Goal: Task Accomplishment & Management: Manage account settings

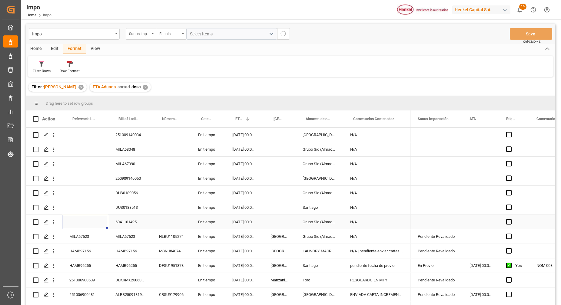
click at [101, 222] on div "Press SPACE to select this row." at bounding box center [85, 222] width 46 height 14
click at [54, 222] on icon "open menu" at bounding box center [53, 222] width 1 height 4
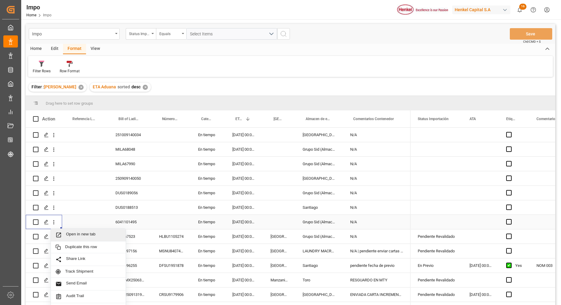
click at [68, 231] on div "Open in new tab" at bounding box center [88, 235] width 75 height 13
click at [97, 162] on div "Press SPACE to select this row." at bounding box center [85, 164] width 46 height 14
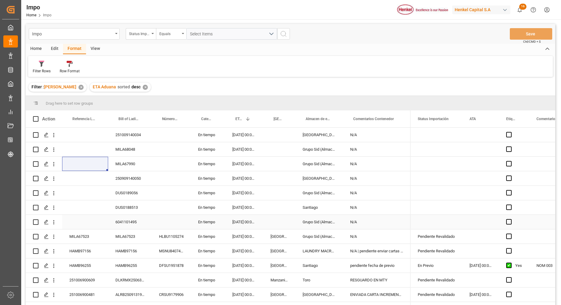
click at [354, 56] on div "Filter Rows Row Format" at bounding box center [290, 66] width 524 height 21
click at [302, 6] on div "Impo Home Impo Henkel Capital S.A 16 Notifications Only show unread All Mark al…" at bounding box center [289, 9] width 544 height 19
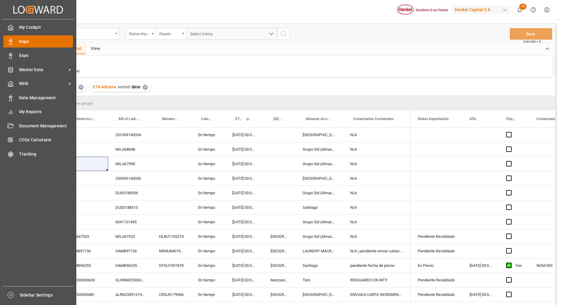
click at [26, 40] on span "Impo" at bounding box center [46, 41] width 54 height 6
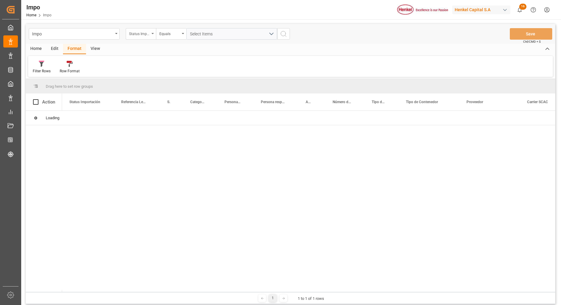
click at [150, 34] on div "Status Importación" at bounding box center [141, 34] width 30 height 12
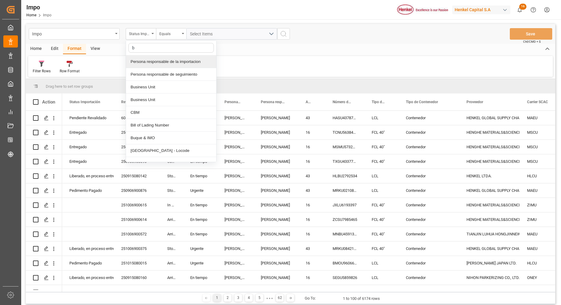
type input "bi"
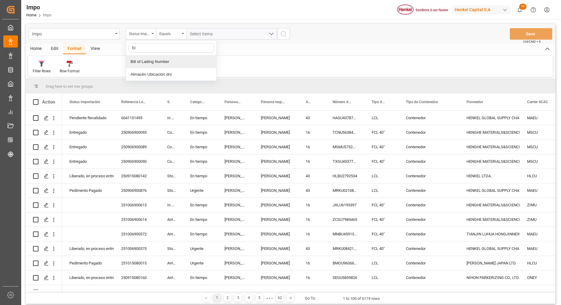
click at [176, 56] on div "Bill of Lading Number" at bounding box center [171, 61] width 90 height 13
drag, startPoint x: 218, startPoint y: 27, endPoint x: 218, endPoint y: 31, distance: 4.2
click at [218, 30] on div "Impo Bill of Lading Number Equals Save Ctrl/CMD + S" at bounding box center [290, 34] width 529 height 20
click at [218, 31] on input "text" at bounding box center [231, 34] width 91 height 12
click at [218, 34] on input "text" at bounding box center [231, 34] width 91 height 12
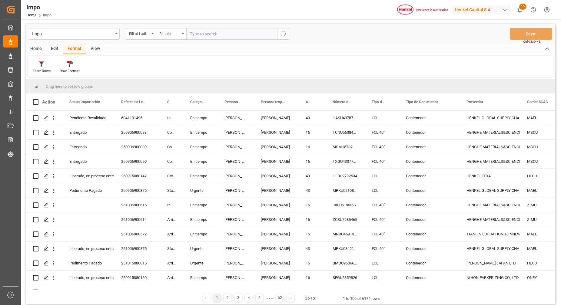
click at [215, 37] on input "text" at bounding box center [231, 34] width 91 height 12
paste input "UTCG0225090268"
type input "UTCG0225090268"
click at [281, 33] on icon "search button" at bounding box center [283, 33] width 7 height 7
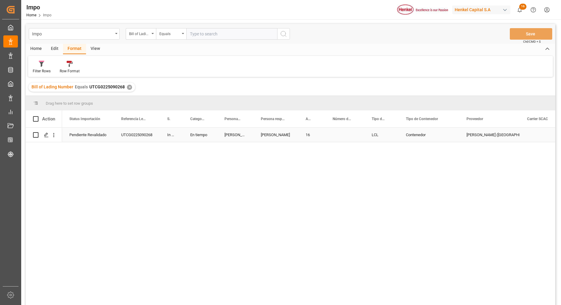
click at [281, 135] on div "Karla Chavez" at bounding box center [275, 135] width 45 height 14
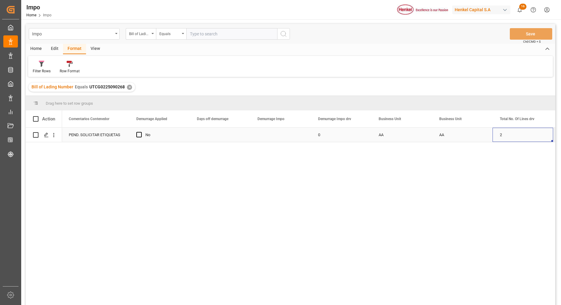
scroll to position [0, 908]
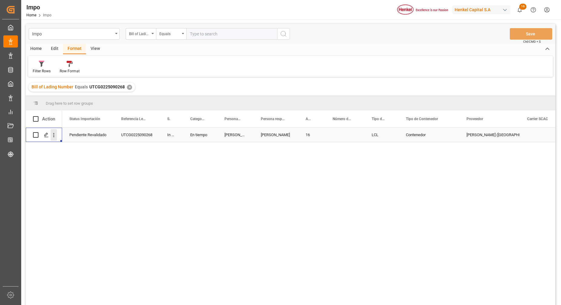
click at [55, 135] on icon "open menu" at bounding box center [54, 135] width 6 height 6
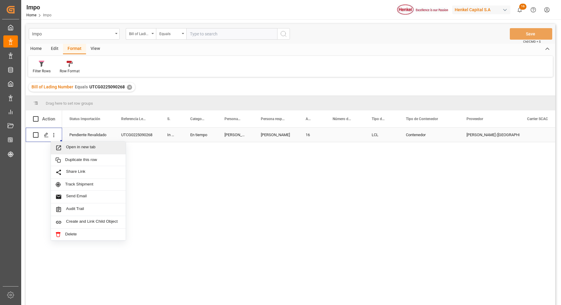
click at [80, 150] on span "Open in new tab" at bounding box center [93, 148] width 55 height 6
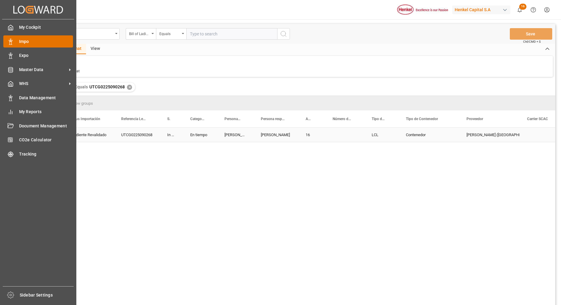
click at [31, 42] on span "Impo" at bounding box center [46, 41] width 54 height 6
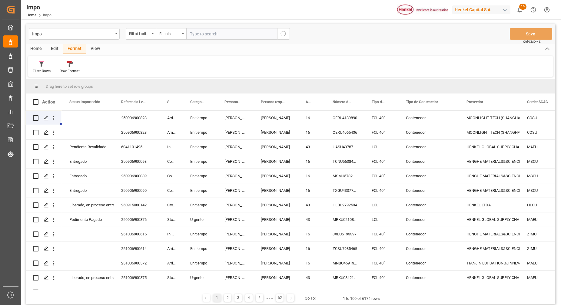
click at [44, 72] on div "Filter Rows" at bounding box center [42, 70] width 18 height 5
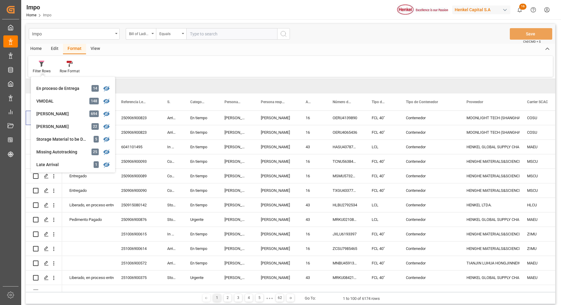
scroll to position [114, 0]
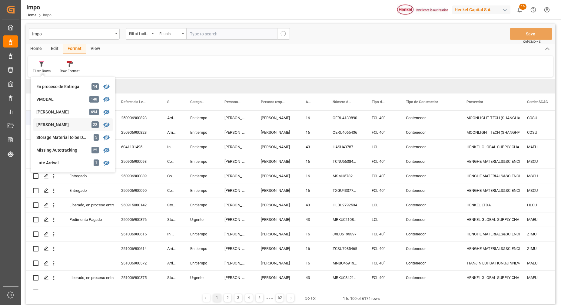
click at [65, 126] on div "Impo Bill of Lading Number Equals Save Ctrl/CMD + S Home Edit Format View Filte…" at bounding box center [290, 164] width 529 height 280
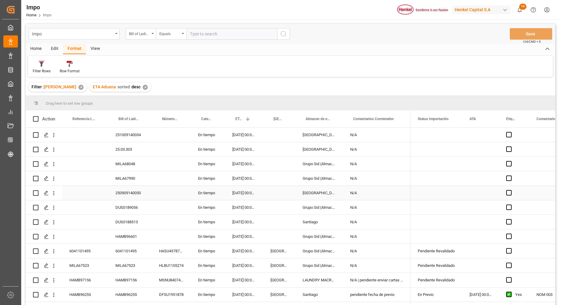
click at [176, 188] on div "Press SPACE to select this row." at bounding box center [171, 193] width 39 height 14
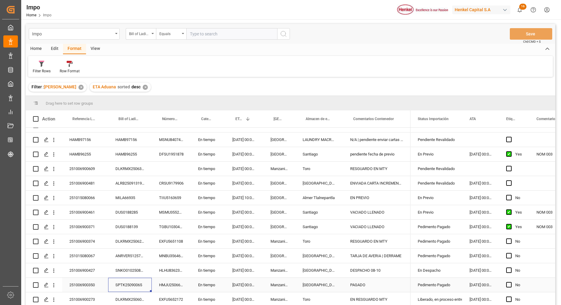
click at [136, 278] on div "SPTK25090065" at bounding box center [130, 285] width 44 height 14
click at [446, 285] on div "Pedimento Pagado" at bounding box center [435, 285] width 37 height 14
click at [452, 288] on icon "open menu" at bounding box center [450, 288] width 7 height 7
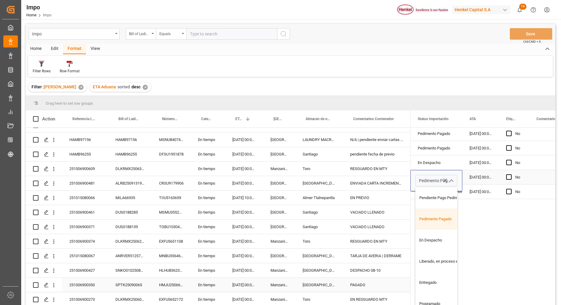
scroll to position [93, 0]
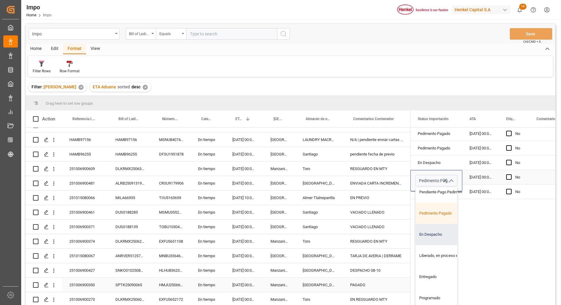
click at [436, 234] on div "En Despacho" at bounding box center [443, 234] width 57 height 21
type input "En Despacho"
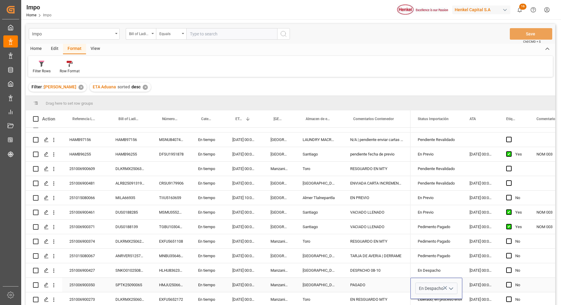
click at [469, 285] on div "28.09.2025 00:00:00" at bounding box center [480, 285] width 37 height 14
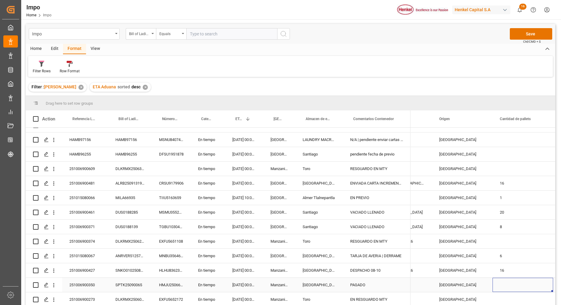
scroll to position [0, 758]
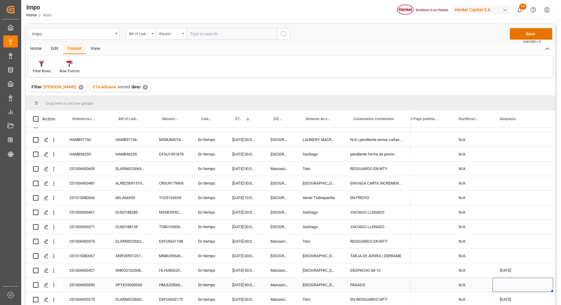
click at [509, 283] on div "Press SPACE to select this row." at bounding box center [522, 285] width 61 height 14
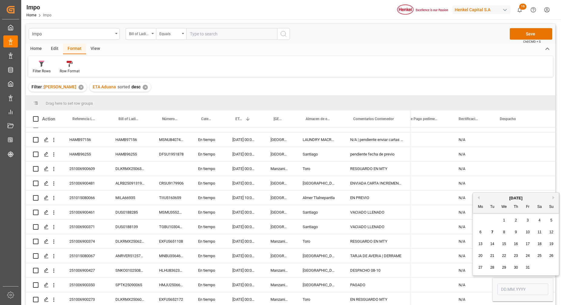
click at [506, 234] on div "8" at bounding box center [504, 232] width 8 height 7
type input "[DATE]"
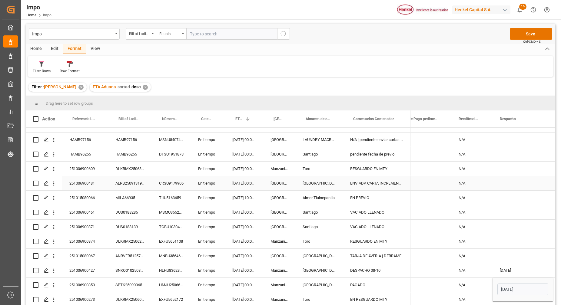
click at [528, 183] on div "Press SPACE to select this row." at bounding box center [522, 183] width 61 height 14
click at [535, 37] on button "Save" at bounding box center [530, 34] width 42 height 12
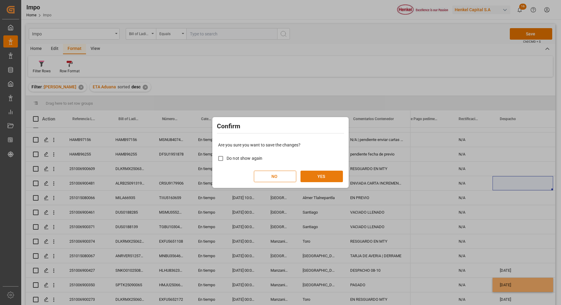
click at [340, 179] on button "YES" at bounding box center [321, 177] width 42 height 12
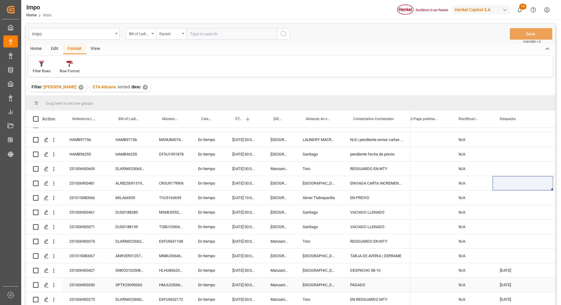
click at [117, 279] on div "SPTK25090065" at bounding box center [130, 285] width 44 height 14
click at [131, 283] on div "SPTK25090065" at bounding box center [130, 285] width 44 height 14
click at [129, 287] on input "SPTK25090065" at bounding box center [130, 289] width 34 height 12
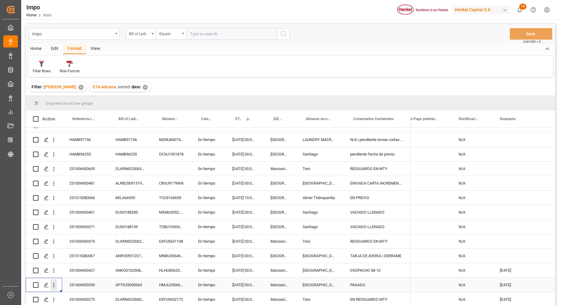
click at [54, 284] on icon "open menu" at bounding box center [54, 285] width 6 height 6
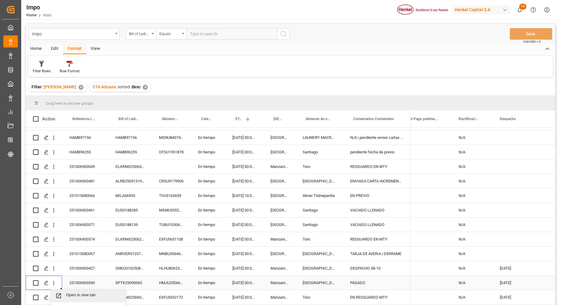
click at [68, 293] on span "Open in new tab" at bounding box center [93, 296] width 55 height 6
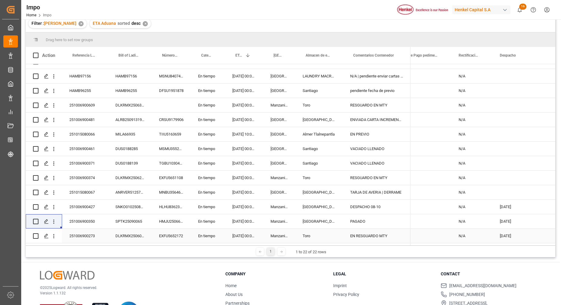
scroll to position [90, 0]
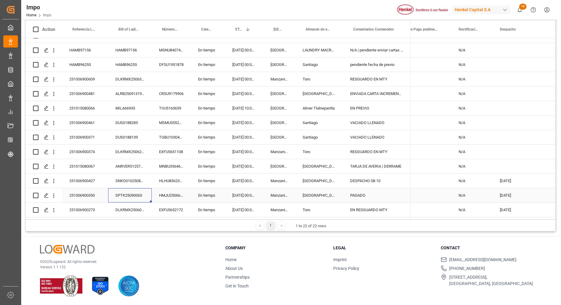
click at [108, 194] on div "SPTK25090065" at bounding box center [130, 195] width 44 height 14
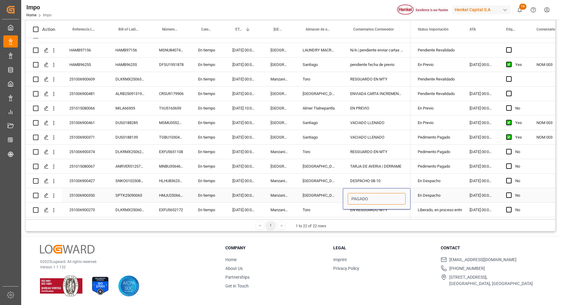
click at [369, 196] on input "PAGADO" at bounding box center [377, 199] width 58 height 12
drag, startPoint x: 370, startPoint y: 196, endPoint x: 376, endPoint y: 191, distance: 8.4
click at [376, 193] on input "PAGADO" at bounding box center [377, 199] width 58 height 12
type input "P"
type input "DESPACHO 08-10"
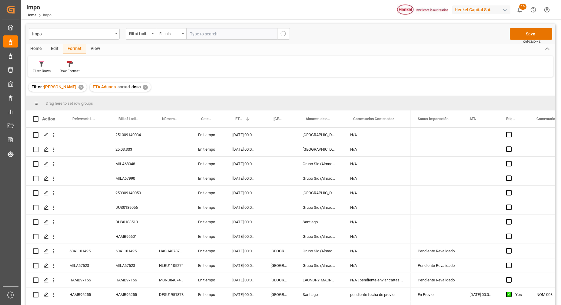
click at [529, 40] on span "Ctrl/CMD + S" at bounding box center [532, 41] width 18 height 5
click at [531, 35] on button "Save" at bounding box center [530, 34] width 42 height 12
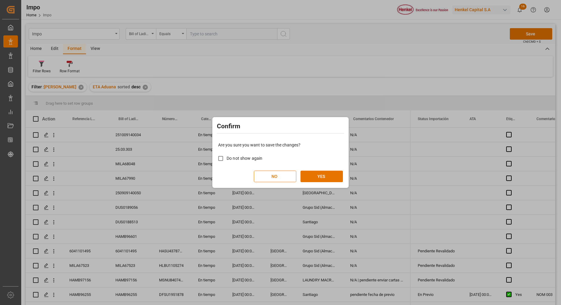
click at [318, 192] on div "Confirm Are you sure you want to save the changes? Do not show again NO YES" at bounding box center [280, 152] width 561 height 305
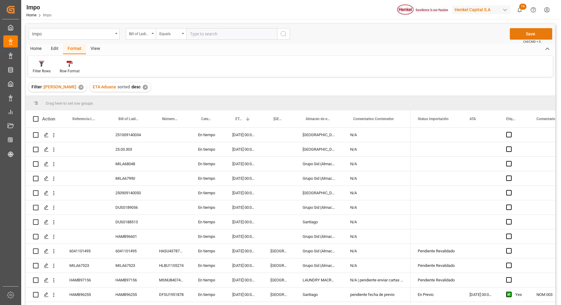
click at [526, 36] on button "Save" at bounding box center [530, 34] width 42 height 12
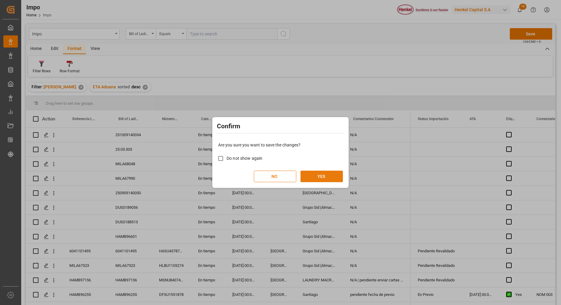
click at [331, 181] on button "YES" at bounding box center [321, 177] width 42 height 12
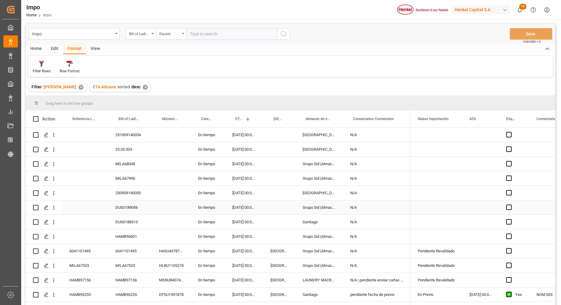
click at [109, 205] on div "DUS0189056" at bounding box center [130, 207] width 44 height 14
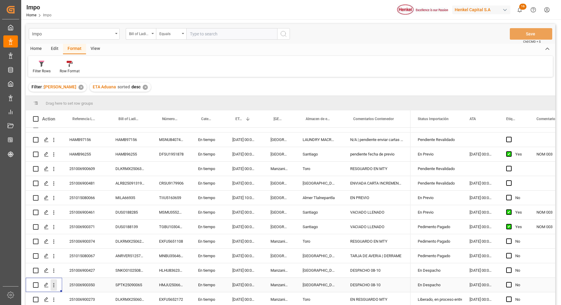
click at [52, 283] on icon "open menu" at bounding box center [54, 285] width 6 height 6
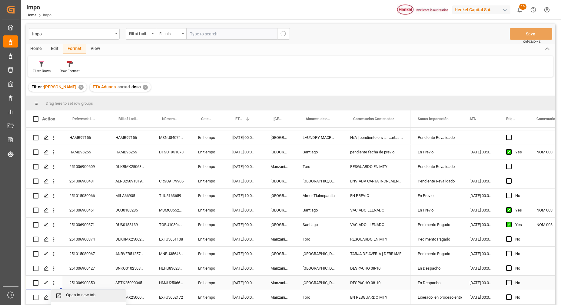
click at [78, 294] on span "Open in new tab" at bounding box center [93, 296] width 55 height 6
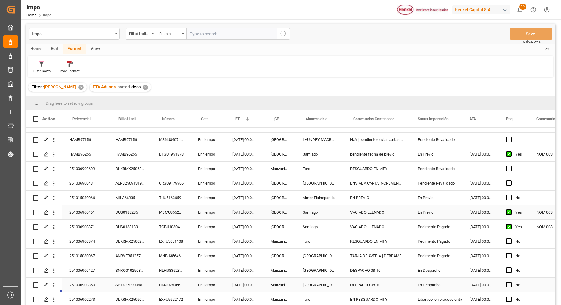
scroll to position [90, 0]
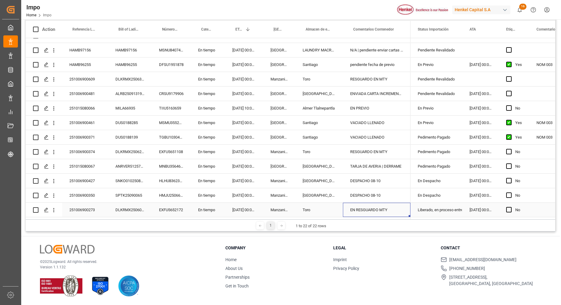
click at [360, 206] on div "EN RESGUARDO MTY" at bounding box center [377, 210] width 68 height 14
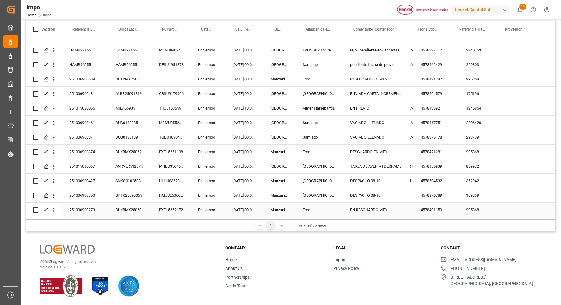
scroll to position [0, 0]
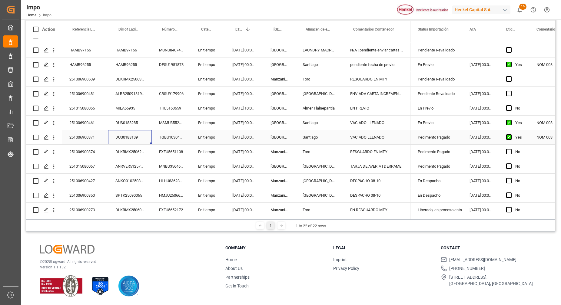
click at [148, 132] on div "DUS0188139" at bounding box center [130, 137] width 44 height 14
click at [97, 106] on div "251015080066" at bounding box center [85, 108] width 46 height 14
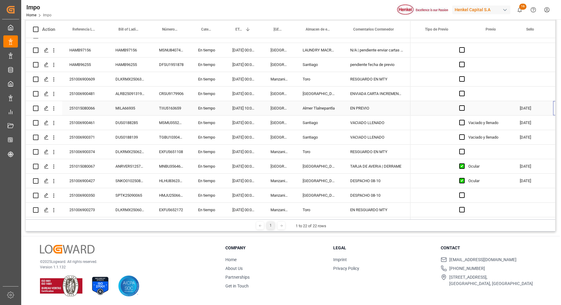
scroll to position [0, 1052]
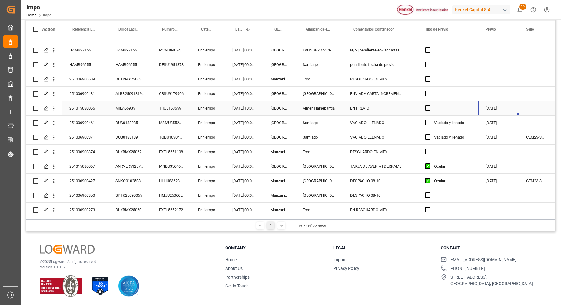
click at [491, 104] on div "[DATE]" at bounding box center [498, 108] width 41 height 14
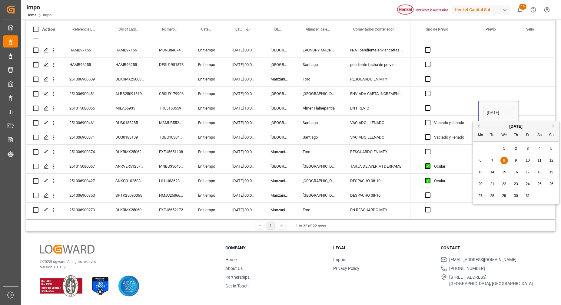
click at [518, 159] on div "9" at bounding box center [516, 160] width 8 height 7
type input "09.10.2025"
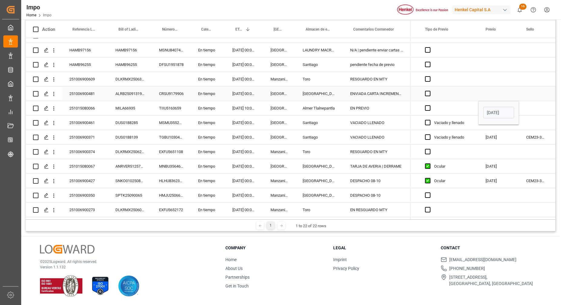
click at [511, 88] on div "Press SPACE to select this row." at bounding box center [498, 94] width 41 height 14
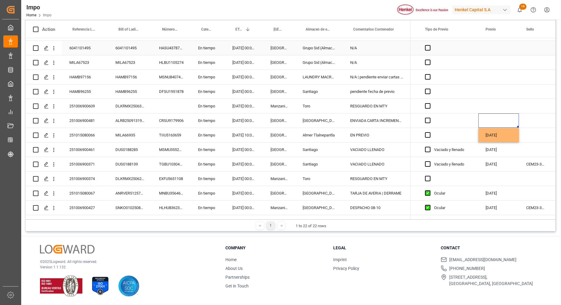
scroll to position [143, 0]
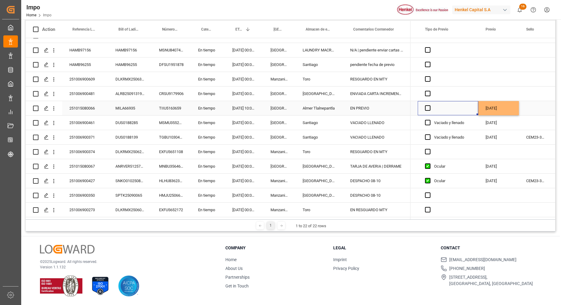
click at [470, 107] on div "Press SPACE to select this row." at bounding box center [447, 108] width 61 height 14
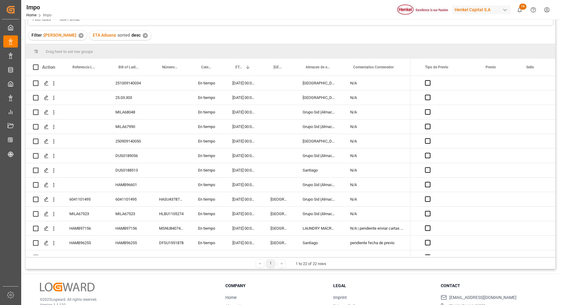
scroll to position [28, 0]
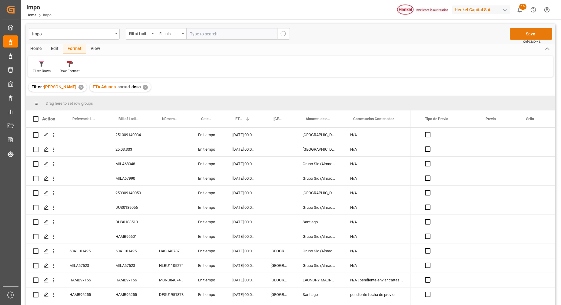
click at [535, 37] on button "Save" at bounding box center [530, 34] width 42 height 12
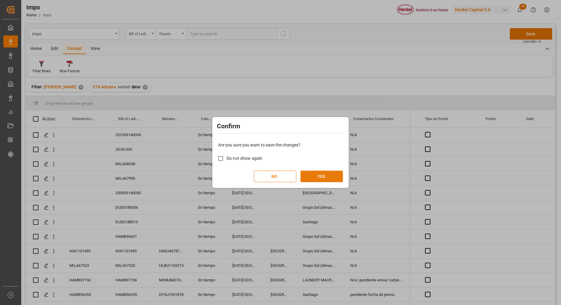
click at [320, 177] on button "YES" at bounding box center [321, 177] width 42 height 12
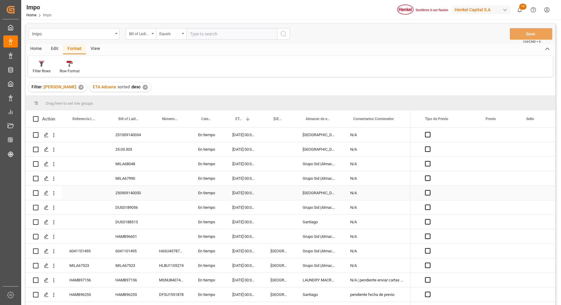
click at [171, 190] on div "Press SPACE to select this row." at bounding box center [171, 193] width 39 height 14
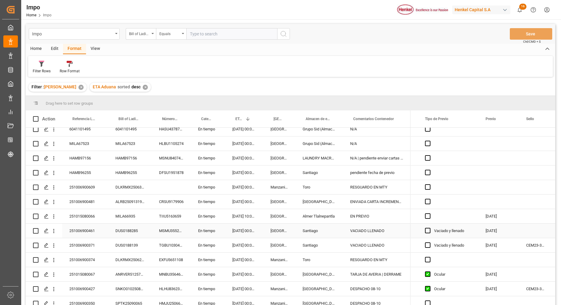
click at [204, 212] on div "En tiempo" at bounding box center [208, 216] width 34 height 14
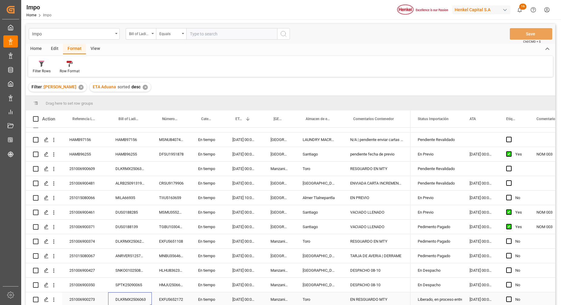
click at [132, 298] on div "DLKRMX2506063" at bounding box center [130, 299] width 44 height 14
click at [135, 293] on input "DLKRMX2506063" at bounding box center [130, 296] width 34 height 12
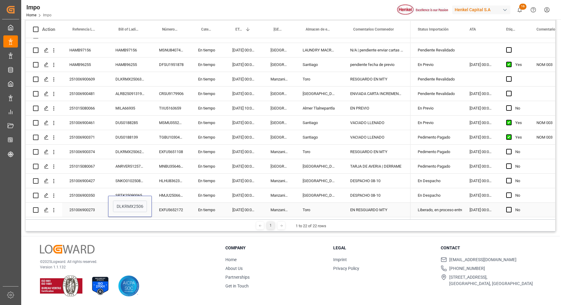
click at [181, 207] on div "EXFU5652172" at bounding box center [171, 210] width 39 height 14
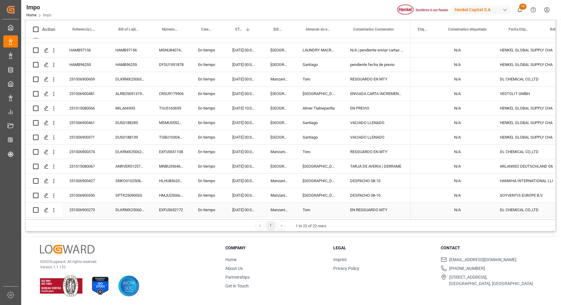
scroll to position [0, 0]
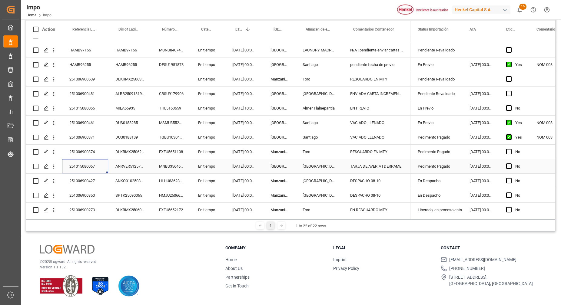
click at [88, 160] on div "251015080067" at bounding box center [85, 166] width 46 height 14
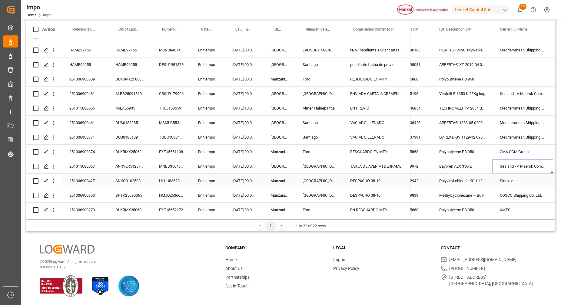
scroll to position [0, 445]
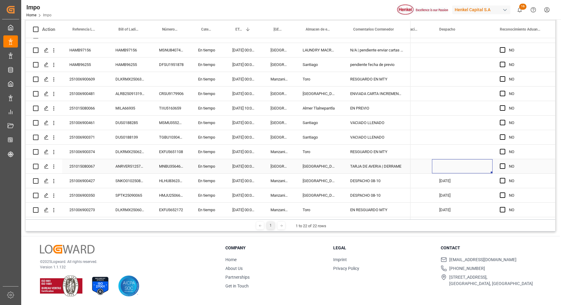
click at [447, 164] on div "Press SPACE to select this row." at bounding box center [462, 166] width 61 height 14
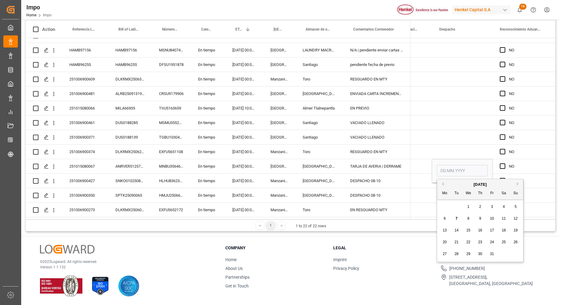
click at [456, 217] on span "7" at bounding box center [456, 218] width 2 height 4
type input "[DATE]"
click at [446, 116] on div "Press SPACE to select this row." at bounding box center [462, 123] width 61 height 14
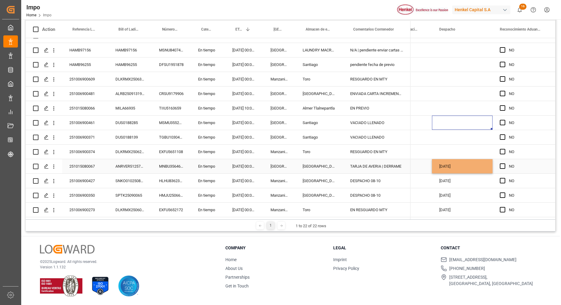
click at [462, 167] on div "[DATE]" at bounding box center [462, 166] width 61 height 14
click at [93, 164] on div "251015080067" at bounding box center [85, 166] width 46 height 14
click at [90, 167] on input "251015080067" at bounding box center [85, 170] width 36 height 12
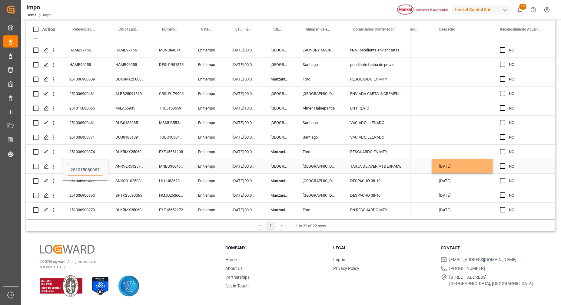
click at [83, 166] on input "251015080067" at bounding box center [85, 170] width 36 height 12
click at [414, 165] on div "N/A" at bounding box center [411, 166] width 41 height 14
click at [453, 160] on div "[DATE]" at bounding box center [462, 166] width 61 height 14
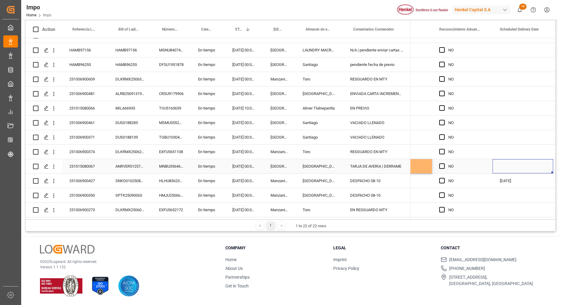
scroll to position [0, 1517]
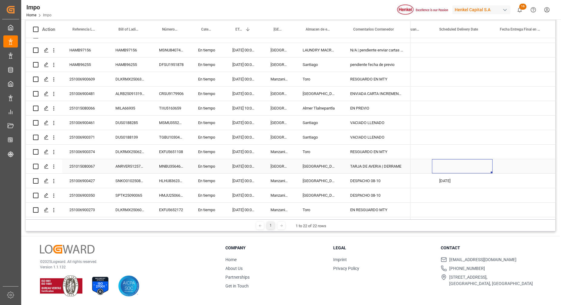
click at [450, 162] on div "Press SPACE to select this row." at bounding box center [462, 166] width 61 height 14
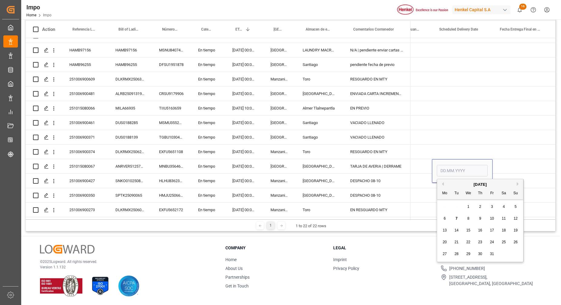
click at [469, 217] on div "8" at bounding box center [468, 218] width 8 height 7
type input "[DATE]"
click at [437, 120] on div "Press SPACE to select this row." at bounding box center [462, 123] width 61 height 14
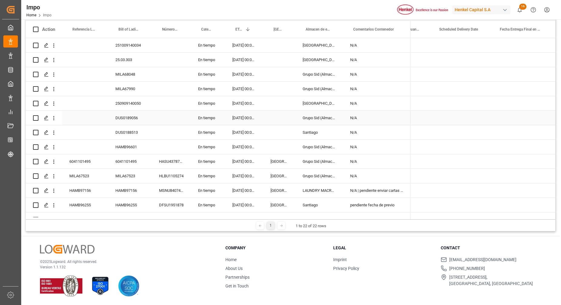
scroll to position [0, 0]
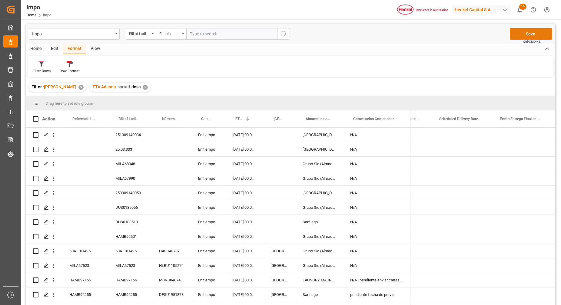
click at [527, 35] on button "Save" at bounding box center [530, 34] width 42 height 12
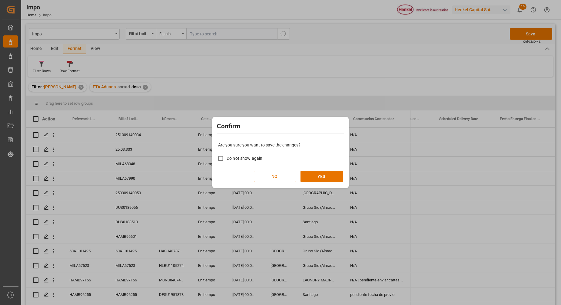
click at [333, 183] on div "Are you sure you want to save the changes? Do not show again NO YES" at bounding box center [280, 162] width 133 height 49
click at [333, 178] on button "YES" at bounding box center [321, 177] width 42 height 12
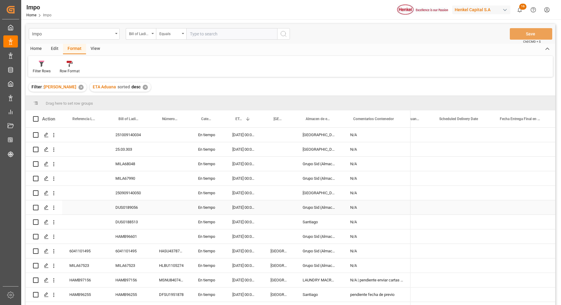
click at [98, 204] on div "Press SPACE to select this row." at bounding box center [85, 207] width 46 height 14
click at [97, 190] on div "Press SPACE to select this row." at bounding box center [85, 193] width 46 height 14
click at [153, 31] on div "Bill of Lading Number" at bounding box center [141, 34] width 30 height 12
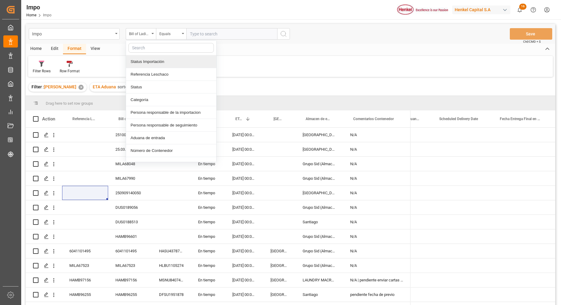
click at [264, 69] on div "Filter Rows Row Format" at bounding box center [290, 66] width 524 height 21
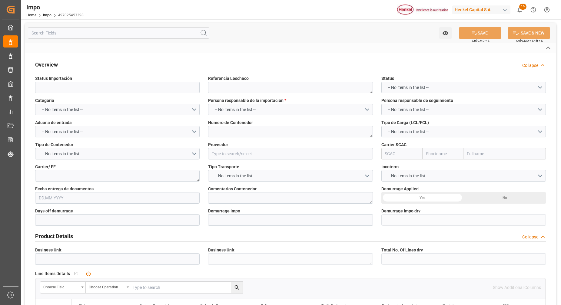
type textarea "N/A"
type input "AA"
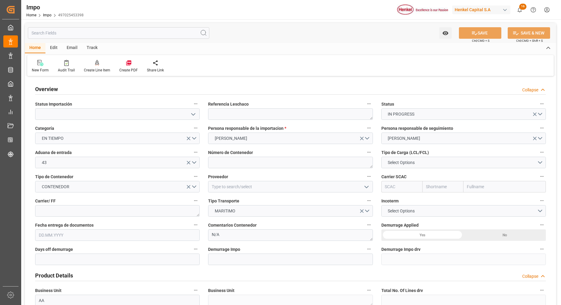
type input "22.09.2025"
click at [192, 120] on div "Status Importación" at bounding box center [117, 110] width 173 height 24
click at [192, 116] on icon "open menu" at bounding box center [193, 114] width 7 height 7
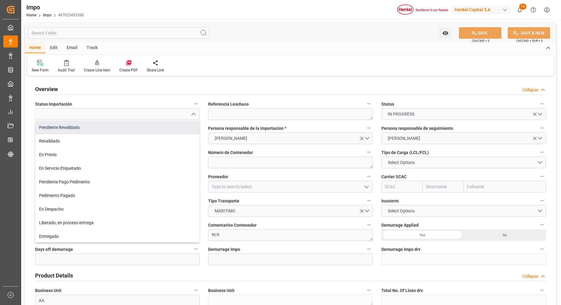
click at [133, 128] on div "Pendiente Revalidado" at bounding box center [117, 128] width 164 height 14
type input "Pendiente Revalidado"
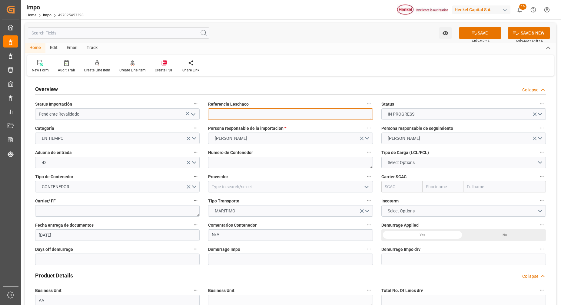
click at [252, 114] on textarea at bounding box center [290, 114] width 164 height 12
paste textarea "6041101495"
type textarea "6041101495"
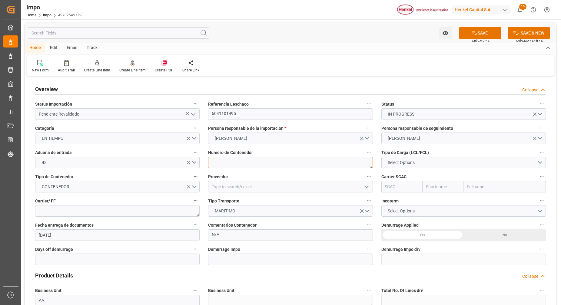
click at [284, 162] on textarea at bounding box center [290, 163] width 164 height 12
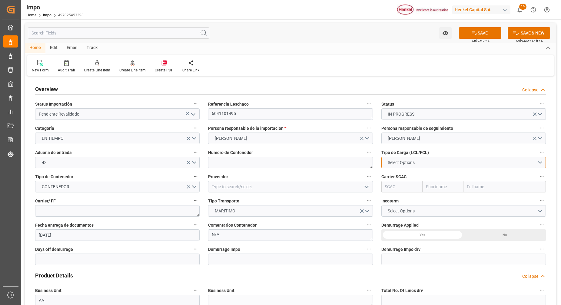
click at [450, 163] on button "Select Options" at bounding box center [463, 163] width 164 height 12
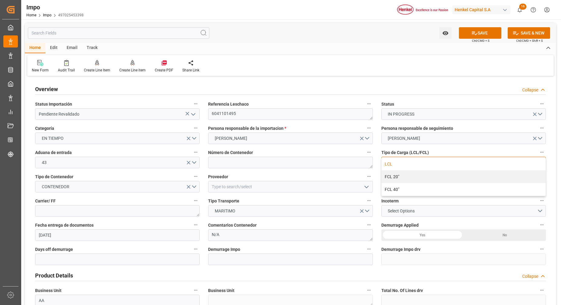
click at [405, 166] on div "LCL" at bounding box center [463, 164] width 164 height 13
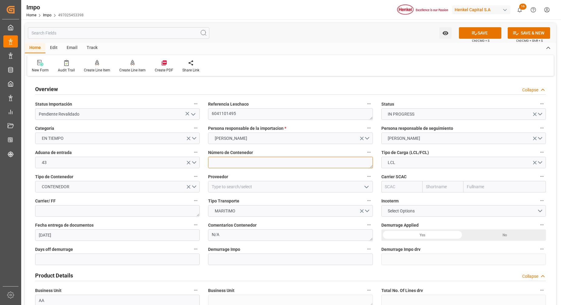
click at [314, 165] on textarea at bounding box center [290, 163] width 164 height 12
click at [223, 163] on textarea at bounding box center [290, 163] width 164 height 12
paste textarea "ModeHASU4378720"
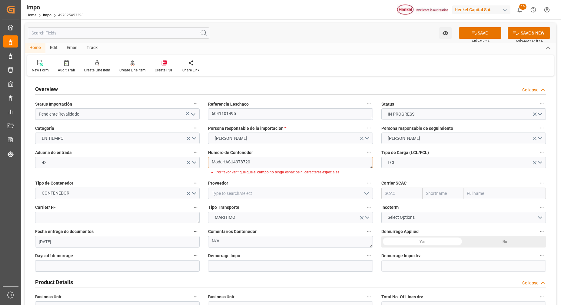
click at [222, 163] on textarea "ModeHASU4378720" at bounding box center [290, 163] width 164 height 12
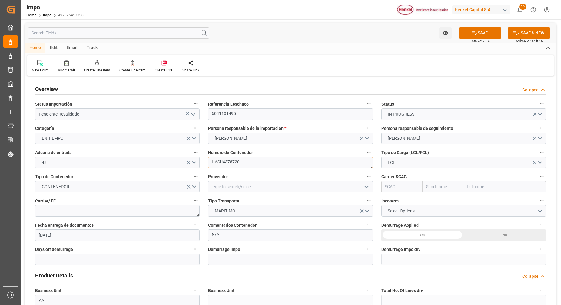
type textarea "HASU4378720"
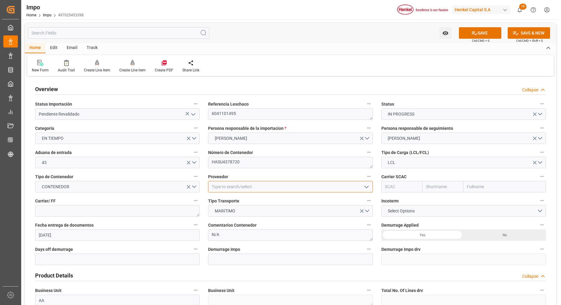
click at [284, 192] on input at bounding box center [290, 187] width 164 height 12
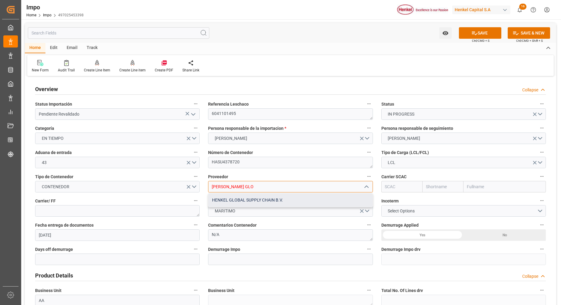
click at [255, 201] on div "HENKEL GLOBAL SUPPLY CHAIN B.V." at bounding box center [290, 200] width 164 height 14
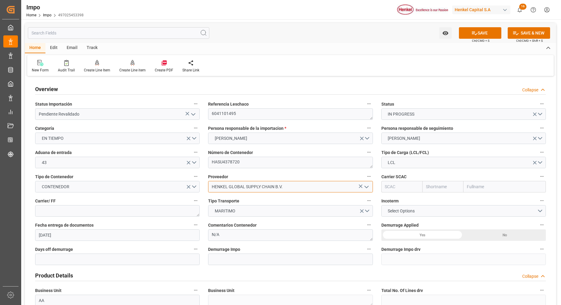
type input "HENKEL GLOBAL SUPPLY CHAIN B.V."
click at [494, 190] on input "text" at bounding box center [504, 187] width 82 height 12
type input "MAERS"
click at [492, 201] on b "Maersk Line AS" at bounding box center [482, 200] width 30 height 5
type input "MAEU"
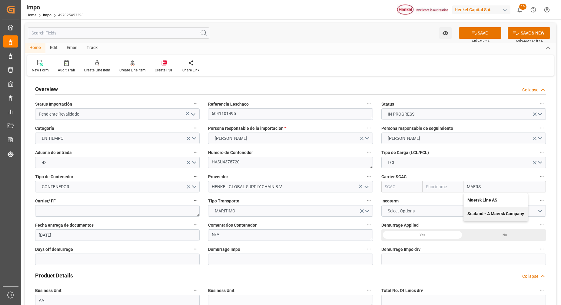
type input "Maersk"
type input "Maersk Line AS"
click at [230, 208] on span "MARITIMO" at bounding box center [225, 211] width 27 height 6
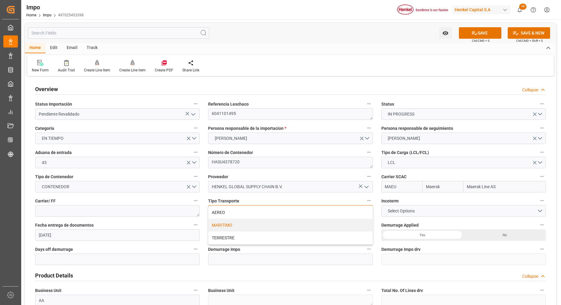
click at [233, 225] on div "MARITIMO" at bounding box center [290, 225] width 164 height 13
click at [92, 209] on textarea at bounding box center [117, 211] width 164 height 12
type textarea "GW"
click at [430, 213] on button "Select Options" at bounding box center [463, 211] width 164 height 12
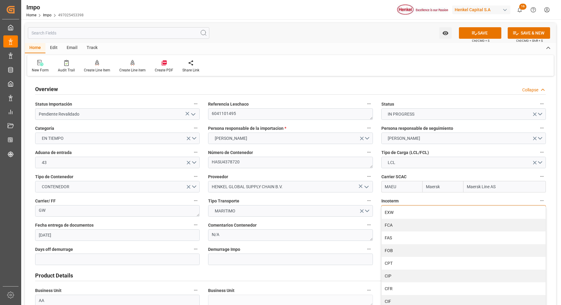
click at [386, 261] on div "CPT" at bounding box center [463, 263] width 164 height 13
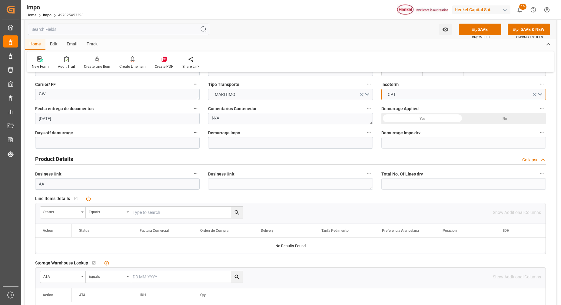
scroll to position [76, 0]
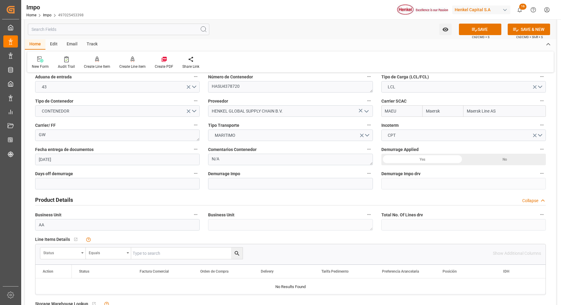
click at [509, 166] on div "Demurrage Applied Yes No" at bounding box center [463, 155] width 173 height 24
drag, startPoint x: 509, startPoint y: 160, endPoint x: 506, endPoint y: 162, distance: 3.4
click at [509, 160] on div "No" at bounding box center [504, 160] width 82 height 12
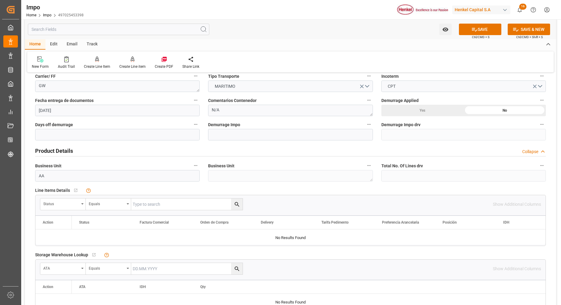
scroll to position [114, 0]
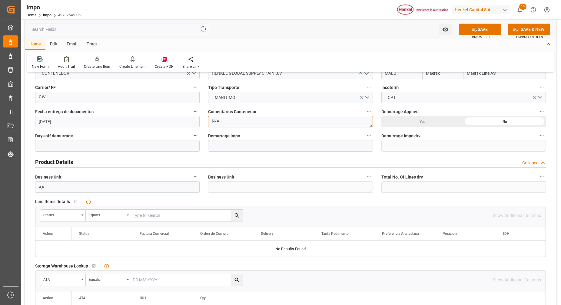
click at [269, 125] on textarea "N/A" at bounding box center [290, 122] width 164 height 12
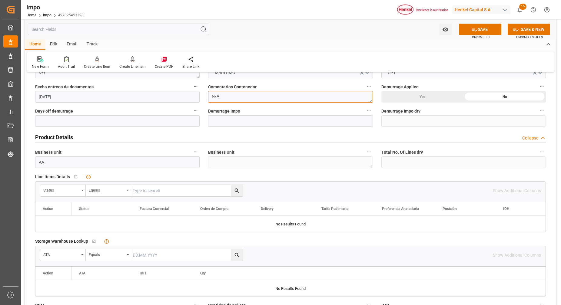
scroll to position [151, 0]
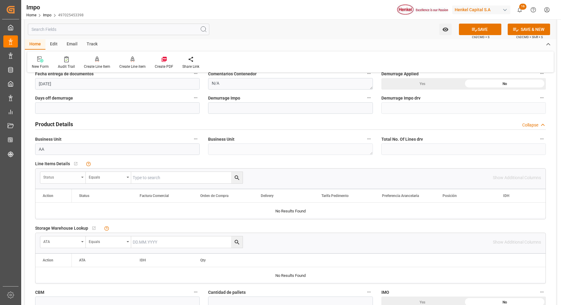
click at [80, 178] on div "Status" at bounding box center [62, 178] width 45 height 12
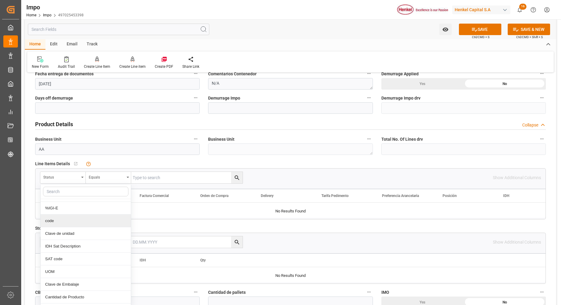
scroll to position [355, 0]
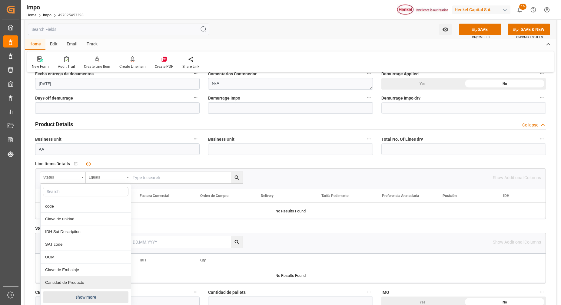
click at [97, 295] on button "show more" at bounding box center [85, 298] width 85 height 12
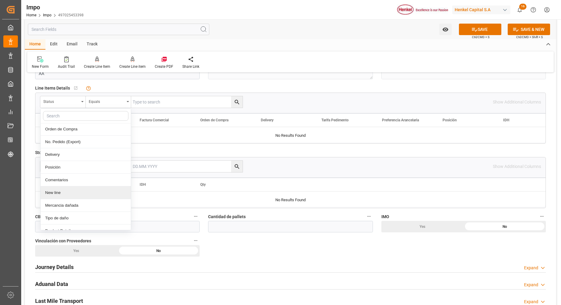
scroll to position [64, 0]
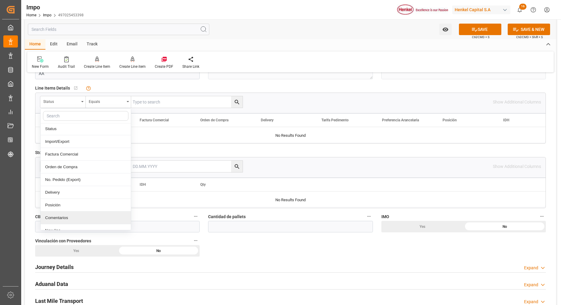
click at [70, 216] on div "Comentarios" at bounding box center [86, 218] width 90 height 13
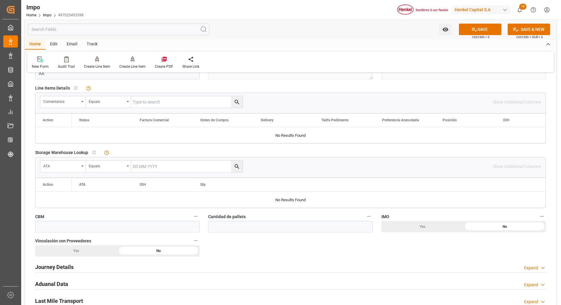
click at [164, 164] on input "text" at bounding box center [186, 167] width 111 height 12
paste input "6041101495"
type input "6041101495"
click at [147, 169] on input "6041101495" at bounding box center [186, 167] width 111 height 12
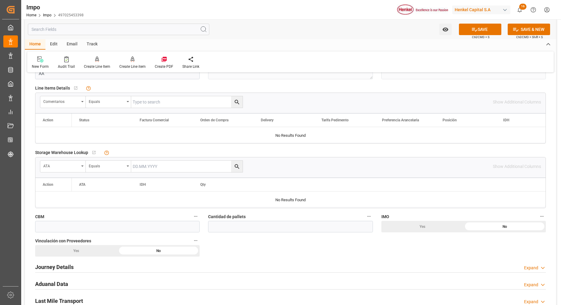
click at [155, 101] on input "text" at bounding box center [186, 102] width 111 height 12
paste input "6041101495"
type input "6041101495"
click at [235, 104] on icon "search button" at bounding box center [237, 102] width 6 height 6
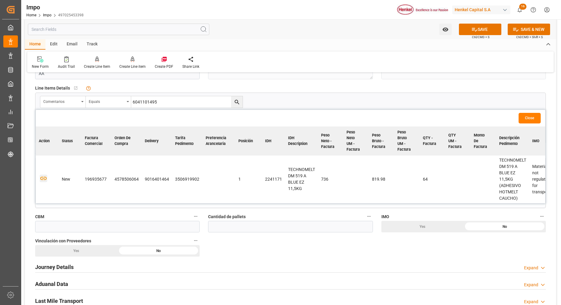
click at [44, 178] on icon "button" at bounding box center [44, 179] width 8 height 8
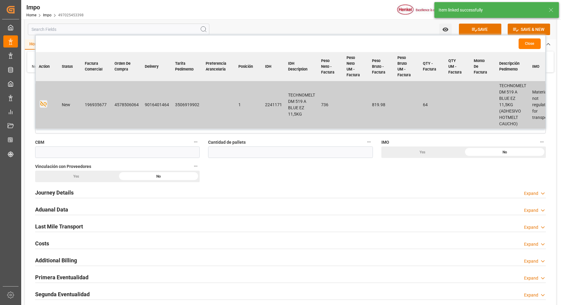
scroll to position [303, 0]
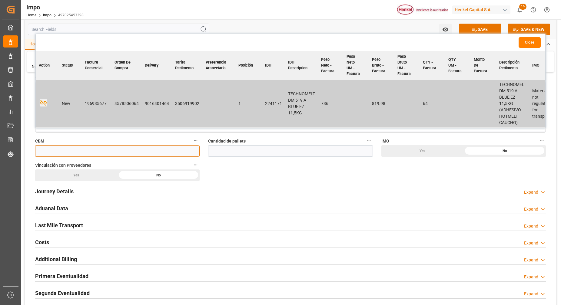
click at [83, 152] on input "text" at bounding box center [117, 151] width 164 height 12
paste input "2.246"
type input "2.246"
click at [87, 173] on div "Yes" at bounding box center [76, 176] width 82 height 12
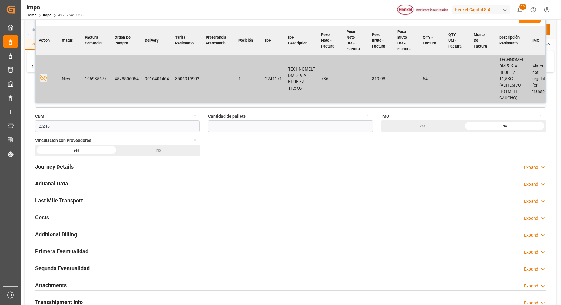
scroll to position [341, 0]
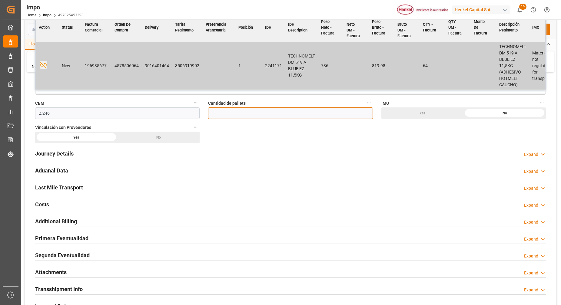
click at [252, 114] on input "text" at bounding box center [290, 113] width 164 height 12
type input "2"
drag, startPoint x: 378, startPoint y: 140, endPoint x: 361, endPoint y: 147, distance: 18.0
click at [379, 140] on div "Overview Collapse Status Importación Pendiente Revalidado Referencia Leschaco 6…" at bounding box center [290, 54] width 531 height 635
click at [55, 151] on h2 "Journey Details" at bounding box center [54, 154] width 38 height 8
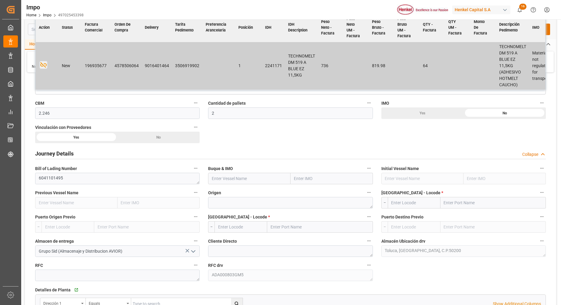
click at [310, 180] on input "text" at bounding box center [331, 179] width 82 height 12
paste input "GSL MARIA"
type input "GSL MARIA"
click at [328, 194] on span "9231236 - GSL MARIA" at bounding box center [314, 192] width 40 height 5
type input "GSL MARIA"
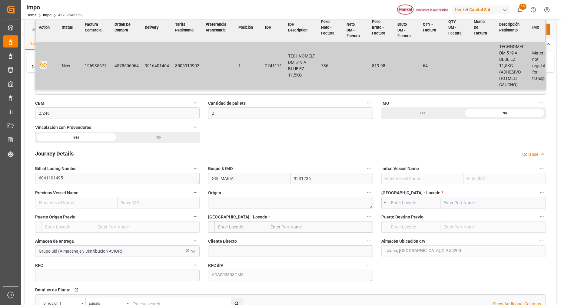
type input "9231236"
click at [259, 208] on textarea at bounding box center [290, 203] width 164 height 12
paste textarea "AmsterdamNetherlands"
type textarea "Amsterdam Netherlands"
click at [457, 202] on input "text" at bounding box center [492, 203] width 105 height 12
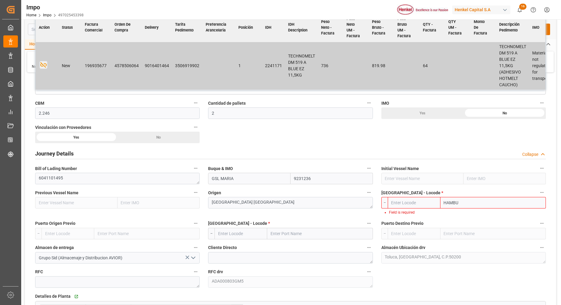
type input "HAMBUR"
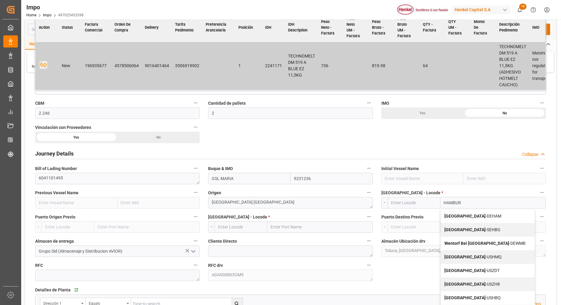
click at [481, 217] on div "Hamburg - DEHAM" at bounding box center [487, 216] width 94 height 14
type input "DEHAM"
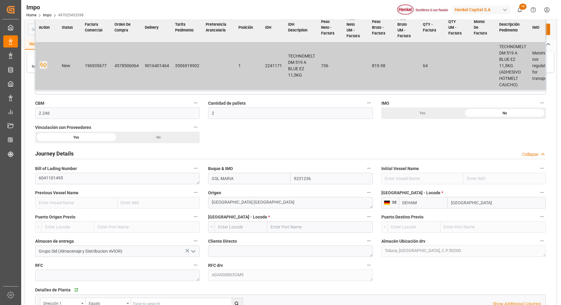
type input "Hamburg"
click at [299, 230] on input "text" at bounding box center [319, 227] width 105 height 12
type input "VERA"
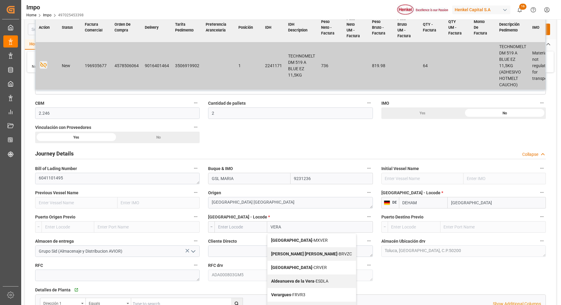
click at [298, 241] on span "Veracruz - MXVER" at bounding box center [299, 240] width 57 height 5
type input "MXVER"
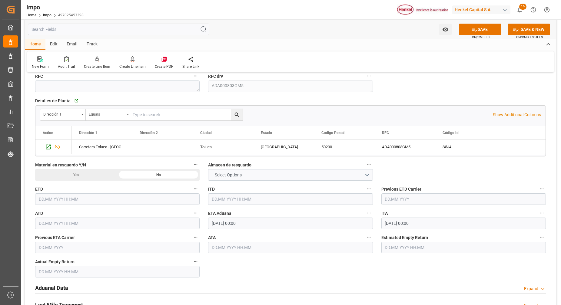
scroll to position [568, 0]
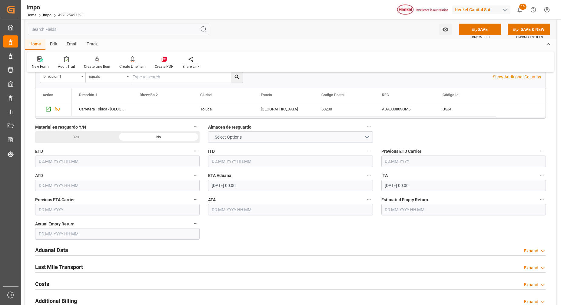
type input "Veracruz"
click at [61, 249] on h2 "Aduanal Data" at bounding box center [51, 250] width 33 height 8
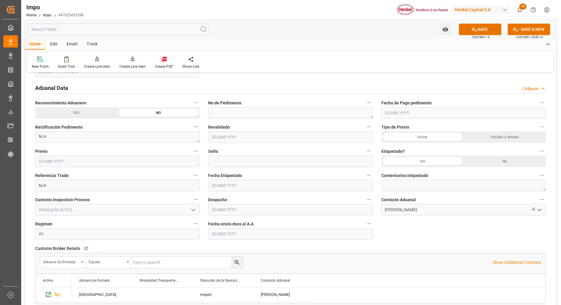
scroll to position [719, 0]
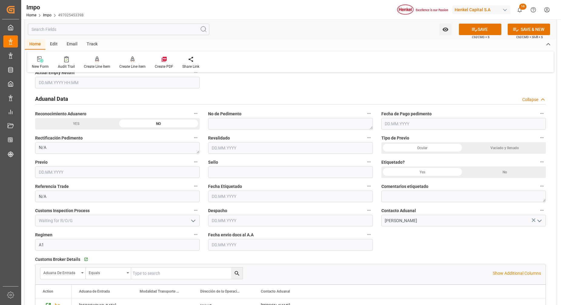
click at [269, 249] on input "text" at bounding box center [290, 245] width 164 height 12
click at [337, 249] on input "text" at bounding box center [290, 245] width 164 height 12
click at [237, 245] on input "text" at bounding box center [290, 245] width 164 height 12
click at [288, 100] on div "Aduanal Data Collapse" at bounding box center [290, 99] width 510 height 12
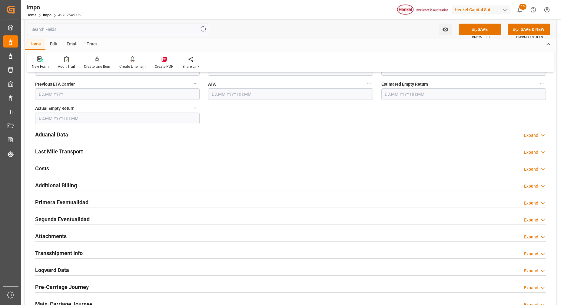
scroll to position [643, 0]
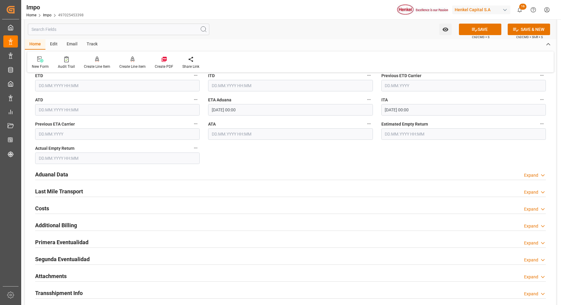
click at [60, 175] on h2 "Aduanal Data" at bounding box center [51, 174] width 33 height 8
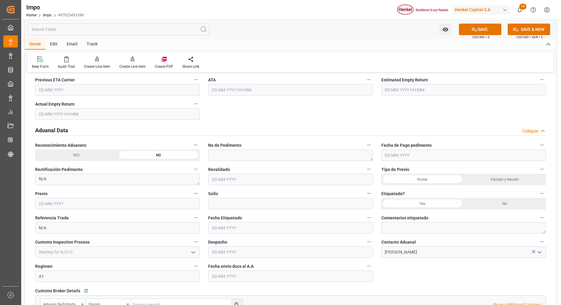
scroll to position [757, 0]
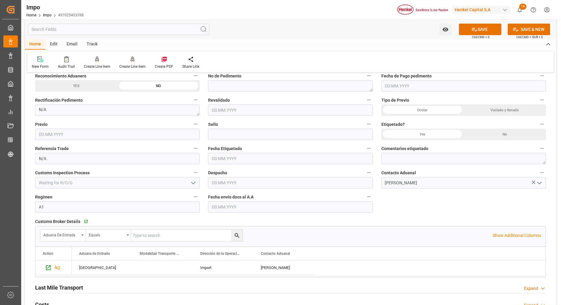
click at [252, 204] on input "text" at bounding box center [290, 207] width 164 height 12
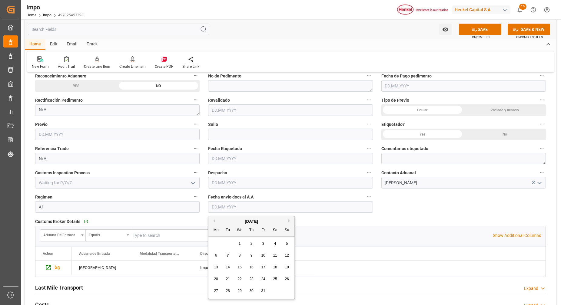
click at [227, 256] on span "7" at bounding box center [228, 255] width 2 height 4
type input "[DATE]"
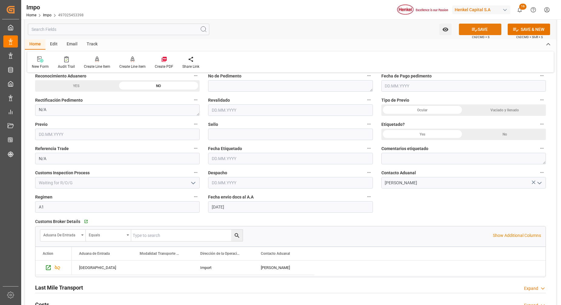
click at [486, 30] on button "SAVE" at bounding box center [480, 30] width 42 height 12
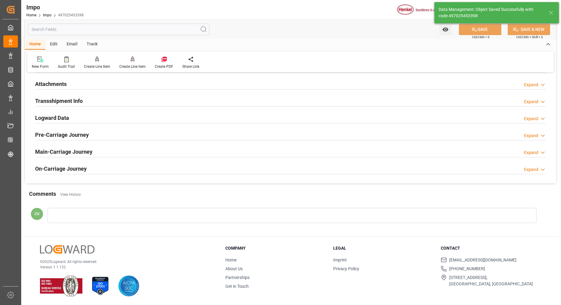
type textarea "AA"
type input "0"
type input "1"
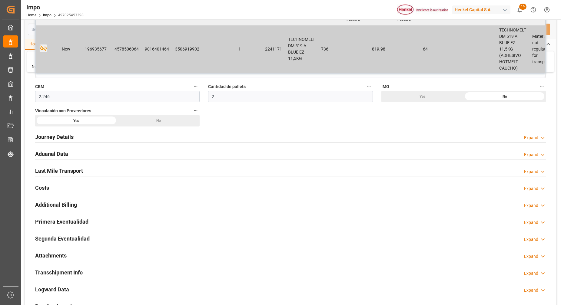
scroll to position [374, 0]
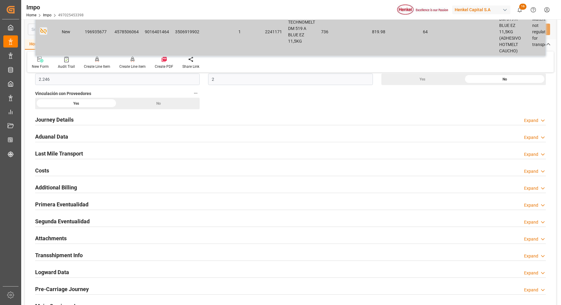
drag, startPoint x: 58, startPoint y: 237, endPoint x: 61, endPoint y: 238, distance: 3.2
click at [60, 237] on h2 "Attachments" at bounding box center [50, 238] width 31 height 8
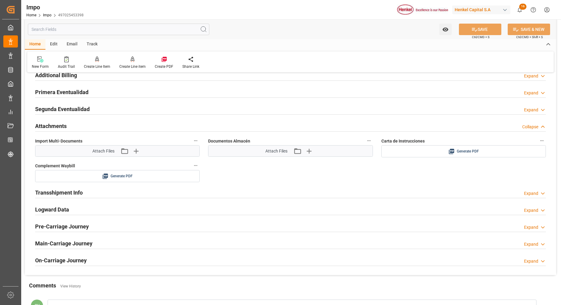
scroll to position [488, 0]
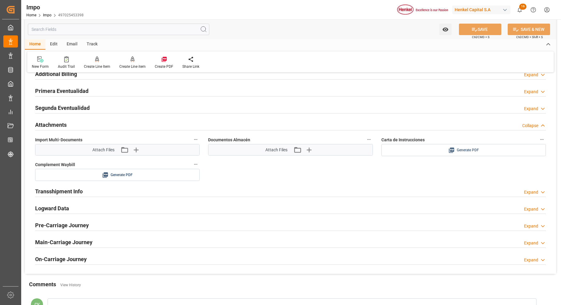
click at [463, 153] on span "Generate PDF" at bounding box center [468, 151] width 22 height 8
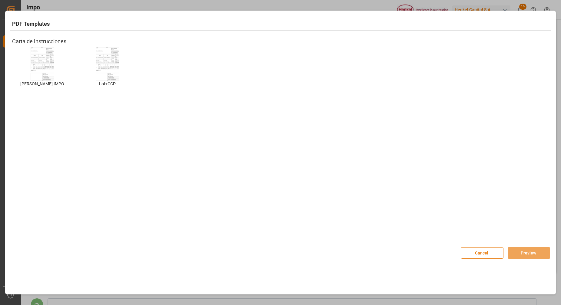
click at [45, 67] on img at bounding box center [42, 64] width 24 height 34
click at [41, 69] on img at bounding box center [42, 64] width 24 height 34
click at [531, 249] on button "Preview" at bounding box center [528, 253] width 42 height 12
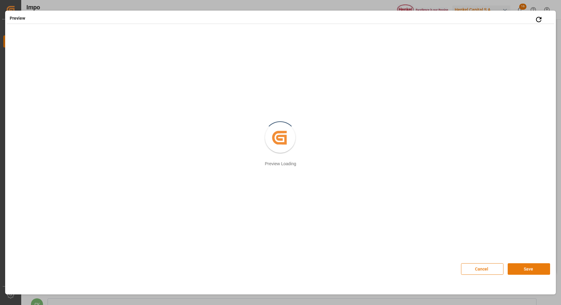
click at [531, 270] on button "Save" at bounding box center [528, 269] width 42 height 12
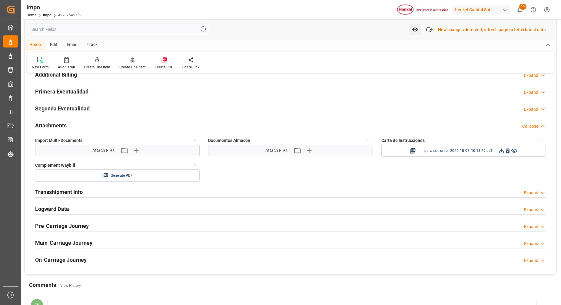
scroll to position [489, 0]
click at [429, 31] on icon "button" at bounding box center [429, 30] width 10 height 10
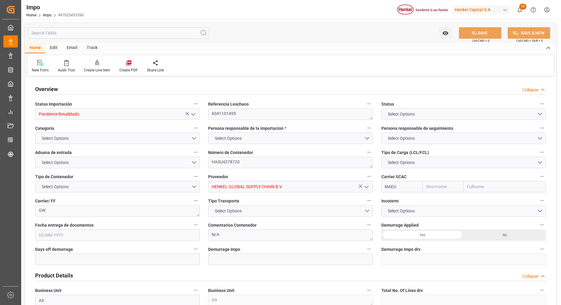
type input "Maersk"
type input "Maersk Line AS"
type input "0"
type input "1"
type input "2.246"
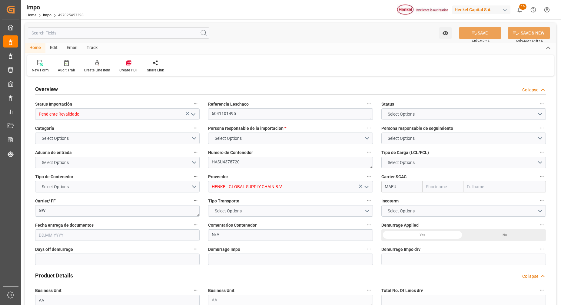
type input "2"
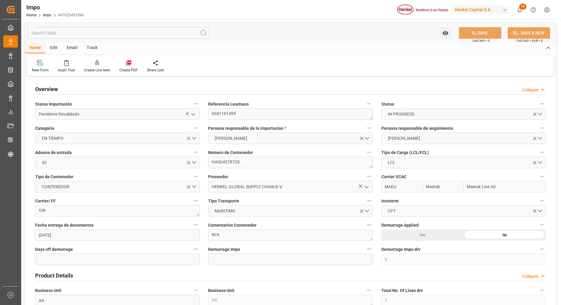
type input "22.09.2025"
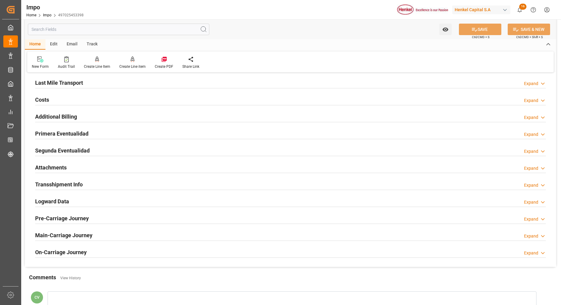
scroll to position [454, 0]
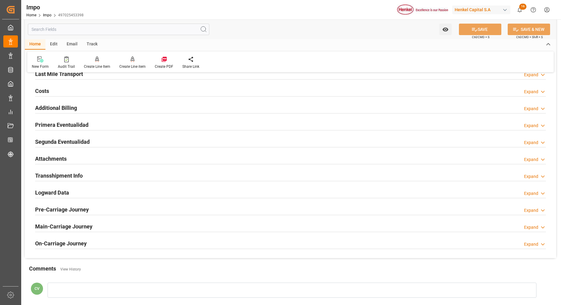
click at [56, 160] on h2 "Attachments" at bounding box center [50, 159] width 31 height 8
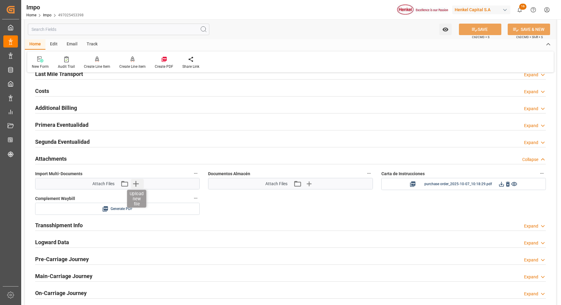
click at [137, 187] on icon "button" at bounding box center [136, 184] width 10 height 10
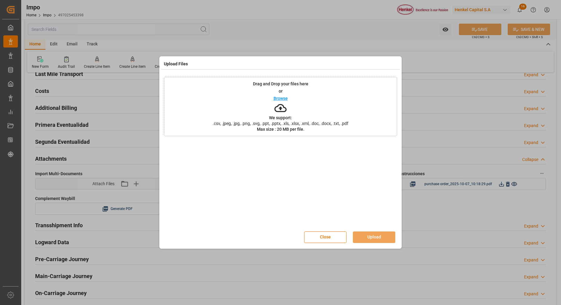
click at [282, 112] on icon at bounding box center [280, 108] width 12 height 12
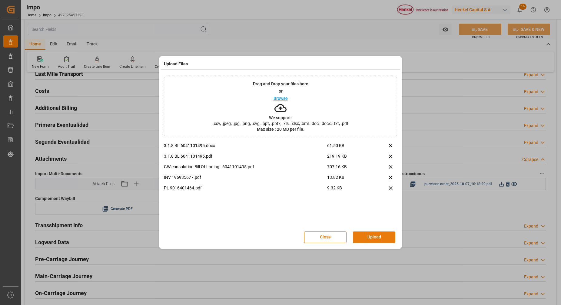
click at [364, 234] on button "Upload" at bounding box center [374, 238] width 42 height 12
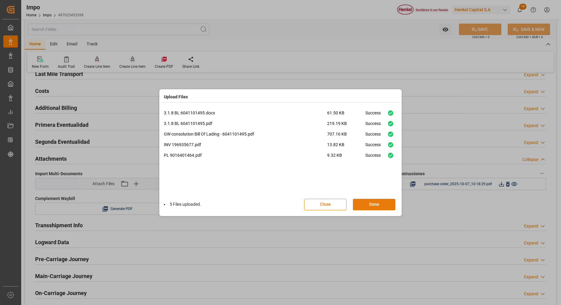
click at [382, 201] on button "Done" at bounding box center [374, 205] width 42 height 12
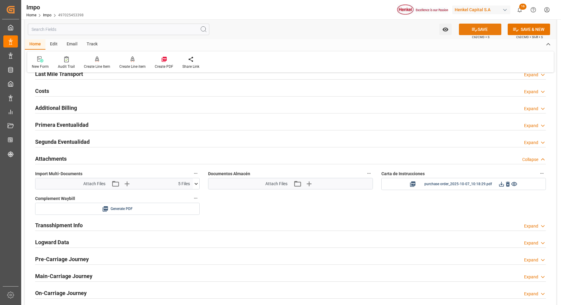
click at [476, 24] on button "SAVE" at bounding box center [480, 30] width 42 height 12
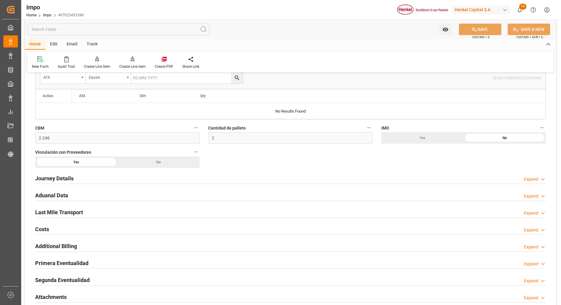
scroll to position [303, 0]
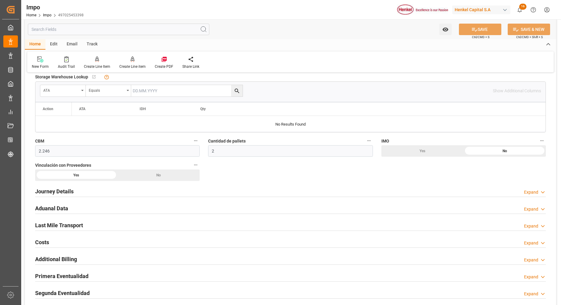
drag, startPoint x: 187, startPoint y: 180, endPoint x: 380, endPoint y: 184, distance: 193.2
click at [380, 184] on div "Journey Details Expand" at bounding box center [290, 191] width 519 height 17
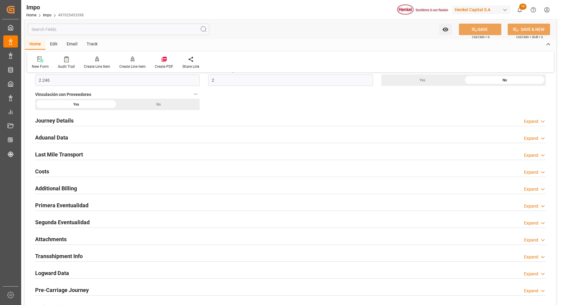
scroll to position [378, 0]
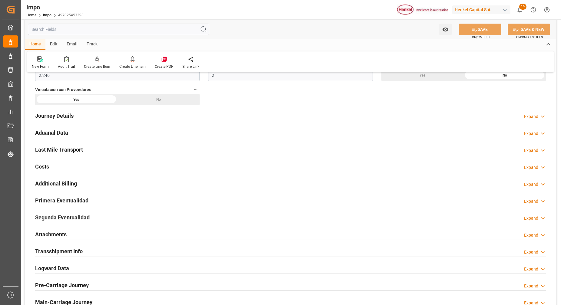
click at [56, 233] on h2 "Attachments" at bounding box center [50, 234] width 31 height 8
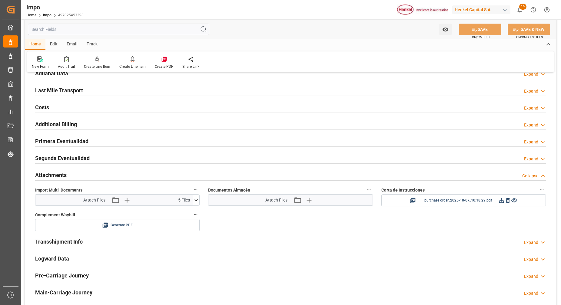
scroll to position [454, 0]
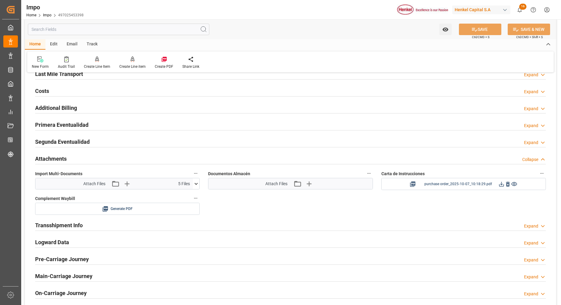
click at [502, 185] on icon at bounding box center [501, 184] width 6 height 6
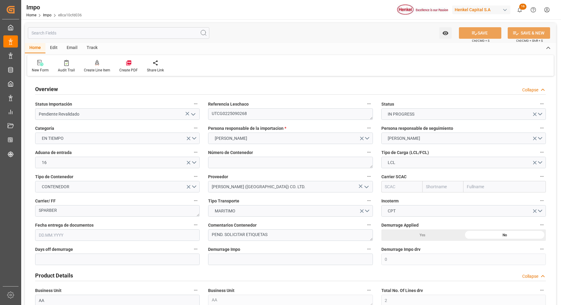
type input "0"
type input "2"
type input "1"
type input "2"
type input "[DATE]"
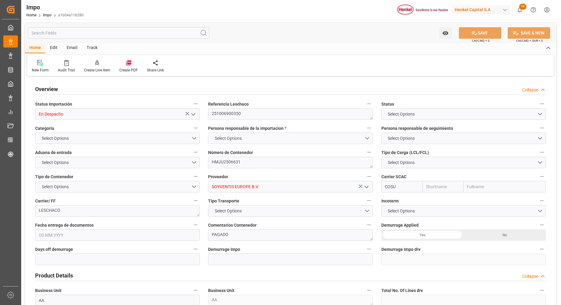
type input "En Despacho"
type textarea "251006900350"
type textarea "HMJU2506631"
type input "SOYVENTIS EUROPE B.V."
type input "COSU"
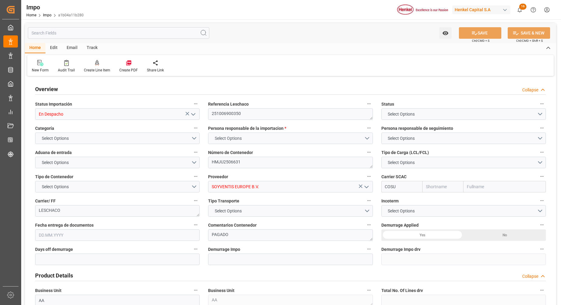
type textarea "LESCHACO"
type textarea "PAGADO"
type input "AA"
type textarea "AA"
type input "Cosco"
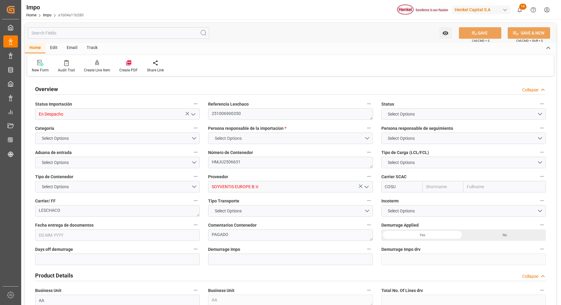
type input "COSCO Shipping Co. Ltd."
type input "21"
type input "0"
type input "1"
type input "16.79"
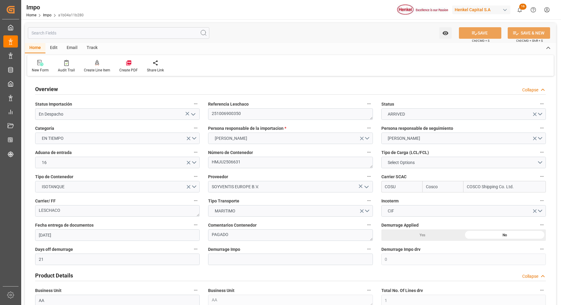
type input "[DATE]"
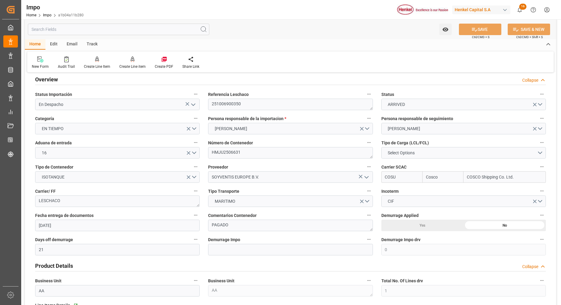
scroll to position [38, 0]
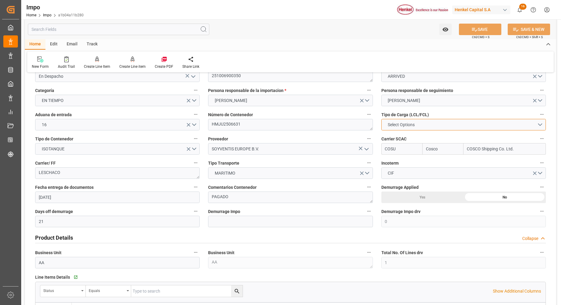
click at [450, 122] on button "Select Options" at bounding box center [463, 125] width 164 height 12
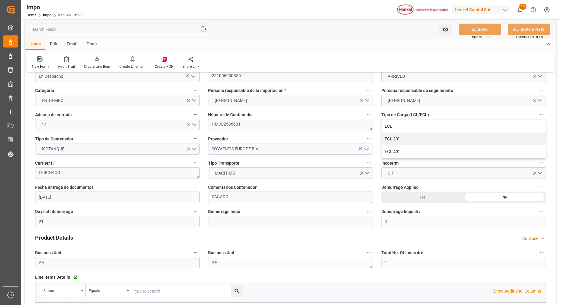
click at [345, 113] on label "Número de Contenedor" at bounding box center [290, 114] width 164 height 8
click at [365, 113] on button "Número de Contenedor" at bounding box center [369, 114] width 8 height 8
click at [147, 152] on div at bounding box center [280, 152] width 561 height 305
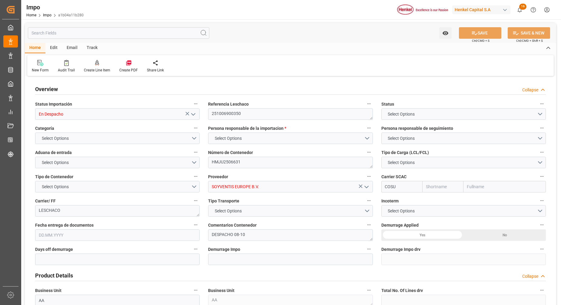
type input "Cosco"
type input "COSCO Shipping Co. Ltd."
type input "21"
type input "0"
type input "1"
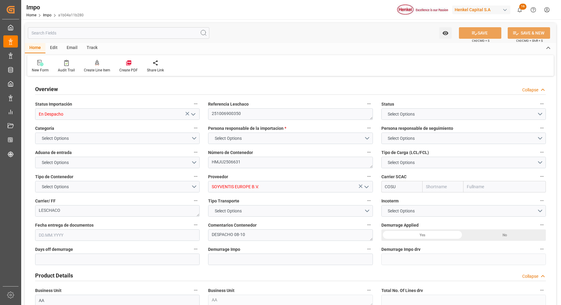
type input "16.79"
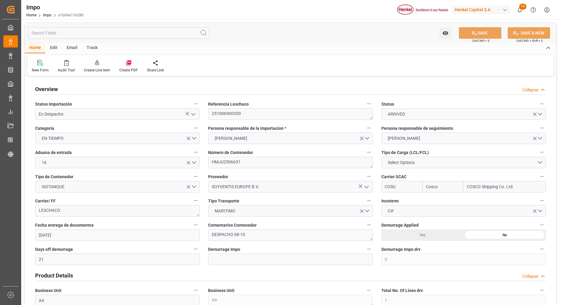
type input "[DATE]"
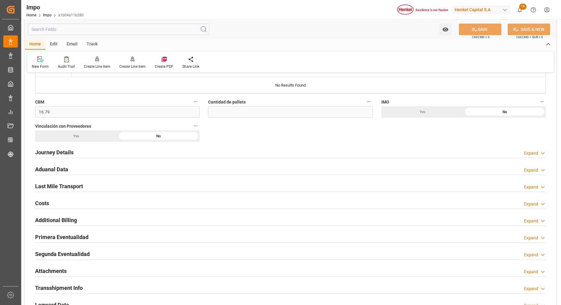
scroll to position [378, 0]
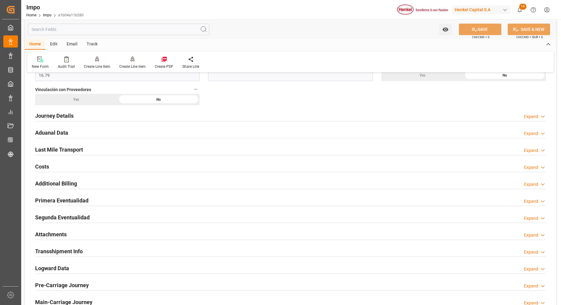
click at [42, 228] on div "Attachments Expand" at bounding box center [290, 234] width 519 height 17
click at [48, 240] on div at bounding box center [290, 240] width 510 height 0
click at [45, 236] on h2 "Attachments" at bounding box center [50, 234] width 31 height 8
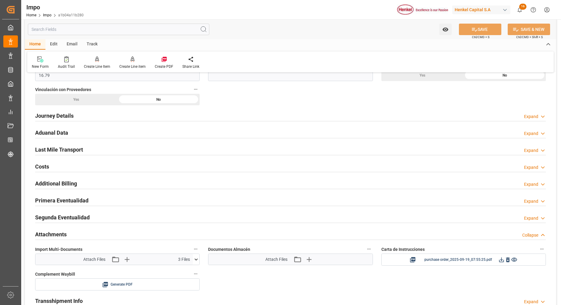
click at [194, 261] on icon at bounding box center [196, 259] width 6 height 6
click at [127, 261] on icon "button" at bounding box center [127, 260] width 10 height 10
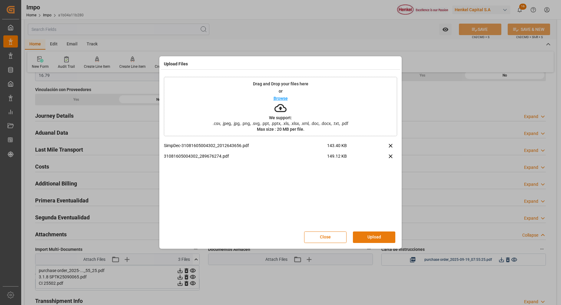
click at [385, 236] on button "Upload" at bounding box center [374, 238] width 42 height 12
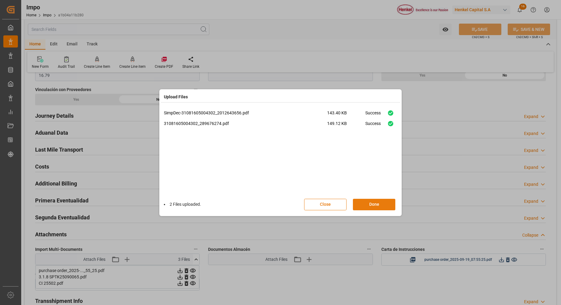
click at [371, 202] on button "Done" at bounding box center [374, 205] width 42 height 12
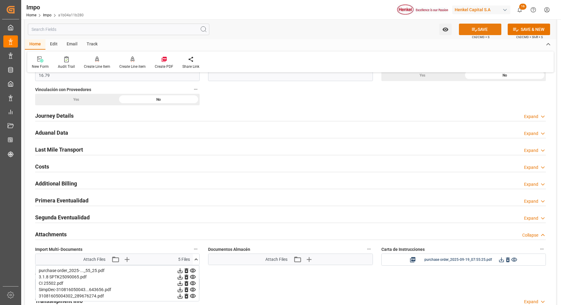
click at [485, 33] on div "SAVE Ctrl/CMD + S" at bounding box center [479, 30] width 55 height 12
drag, startPoint x: 485, startPoint y: 33, endPoint x: 482, endPoint y: 31, distance: 3.6
click at [482, 31] on button "SAVE" at bounding box center [480, 30] width 42 height 12
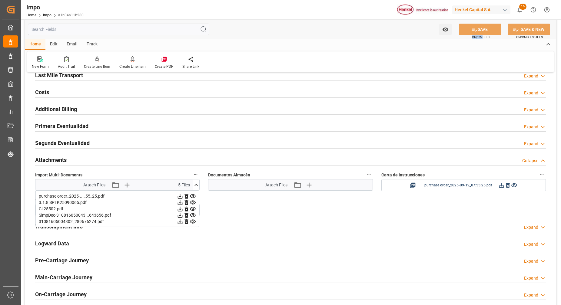
scroll to position [454, 0]
